Goal: Information Seeking & Learning: Learn about a topic

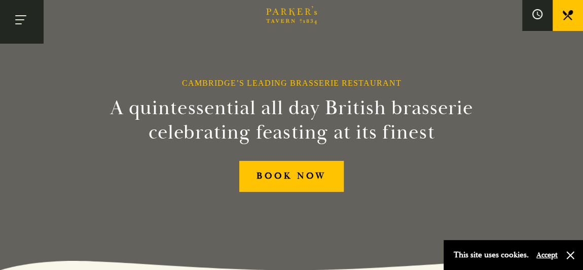
click at [17, 32] on button "Toggle navigation" at bounding box center [21, 21] width 43 height 43
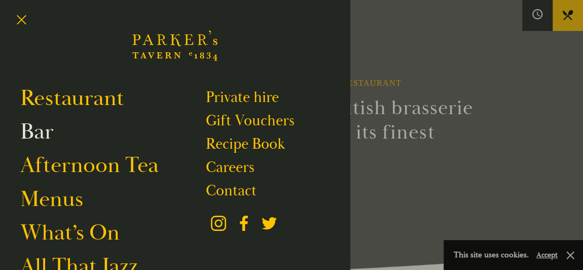
click at [49, 132] on link "Bar" at bounding box center [36, 132] width 33 height 28
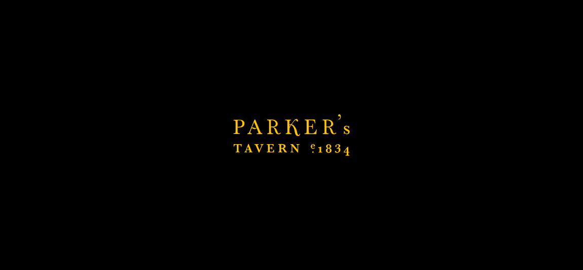
scroll to position [68, 0]
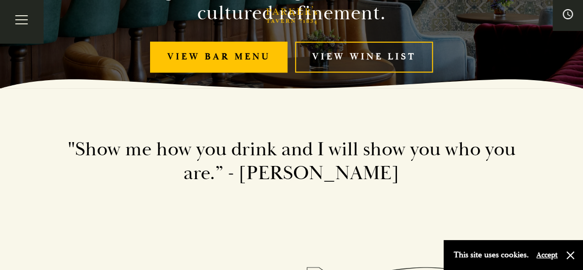
scroll to position [184, 0]
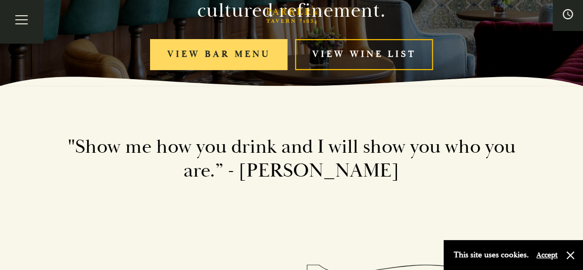
click at [250, 49] on link "View bar menu" at bounding box center [218, 54] width 137 height 31
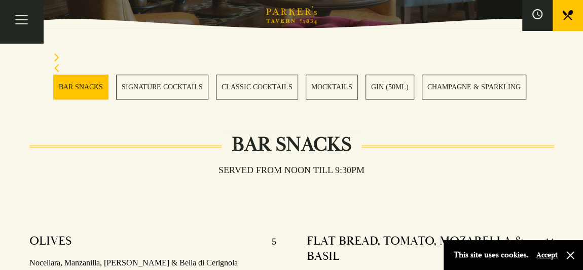
click at [57, 53] on icon "Next slide" at bounding box center [56, 57] width 7 height 8
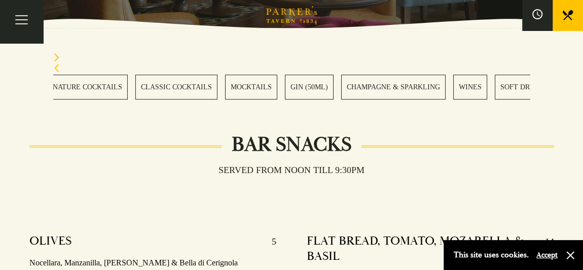
click at [56, 55] on icon "Next slide" at bounding box center [56, 57] width 7 height 8
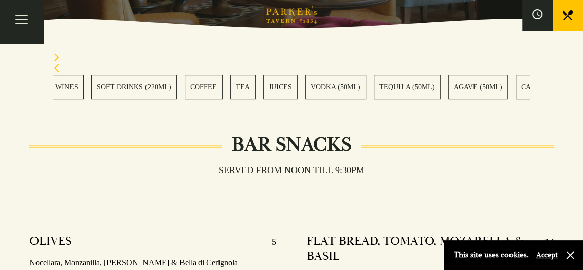
click at [56, 55] on icon "Next slide" at bounding box center [56, 57] width 7 height 8
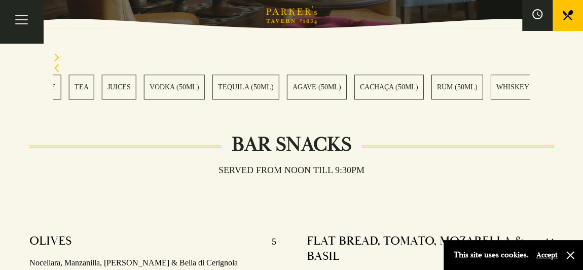
click at [56, 55] on icon "Next slide" at bounding box center [56, 57] width 7 height 8
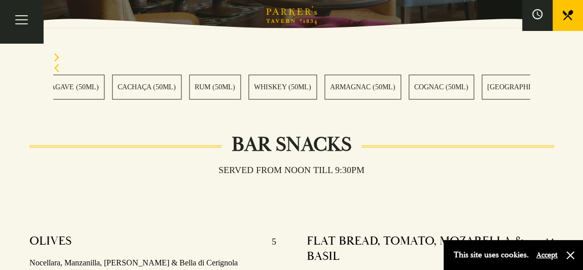
click at [56, 55] on icon "Next slide" at bounding box center [56, 57] width 7 height 8
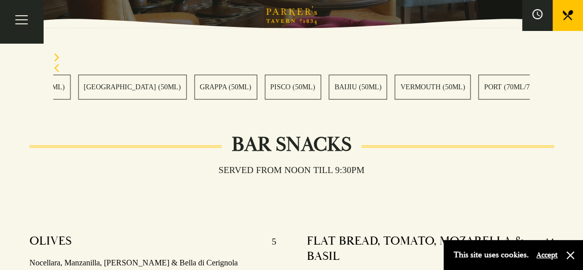
click at [56, 55] on icon "Next slide" at bounding box center [56, 57] width 7 height 8
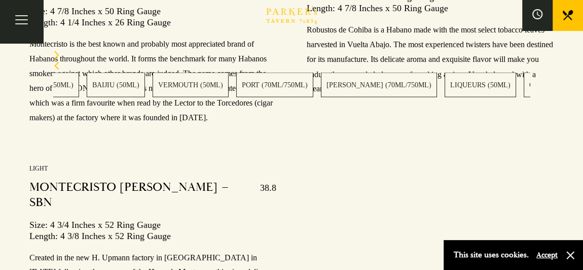
scroll to position [14358, 0]
